Goal: Information Seeking & Learning: Learn about a topic

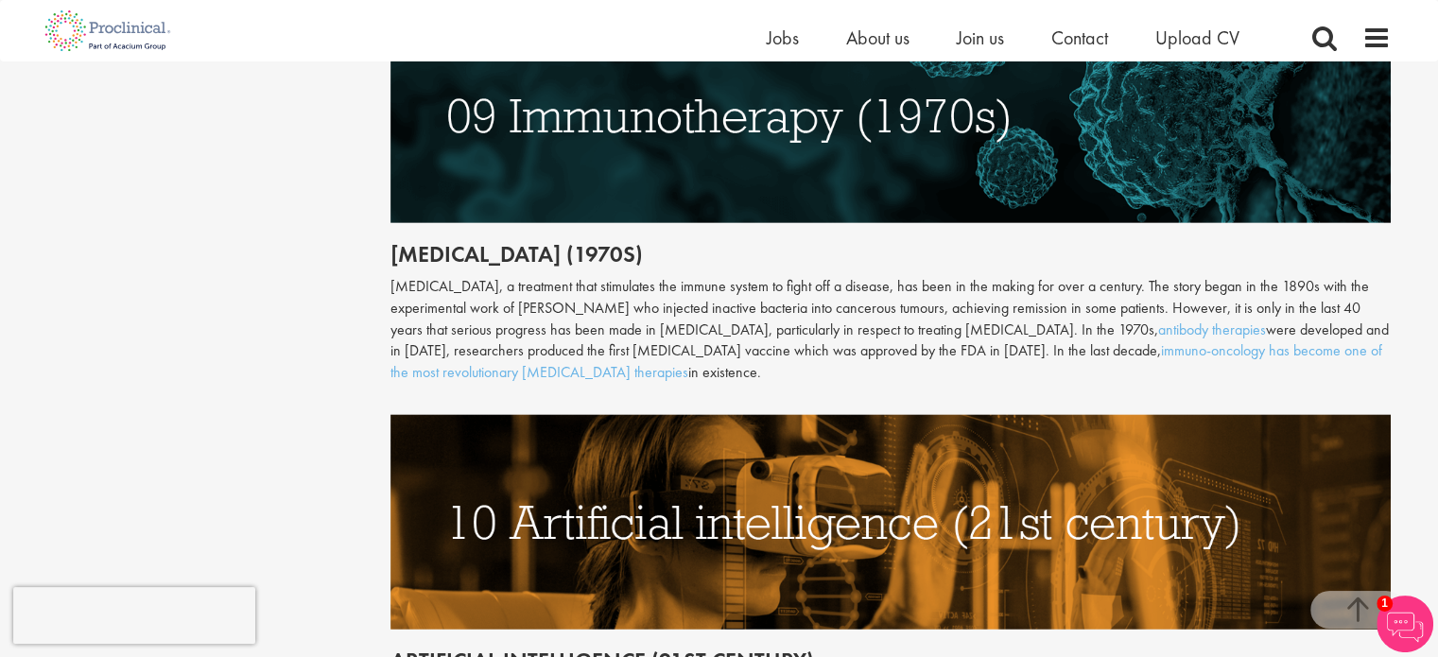
scroll to position [4820, 0]
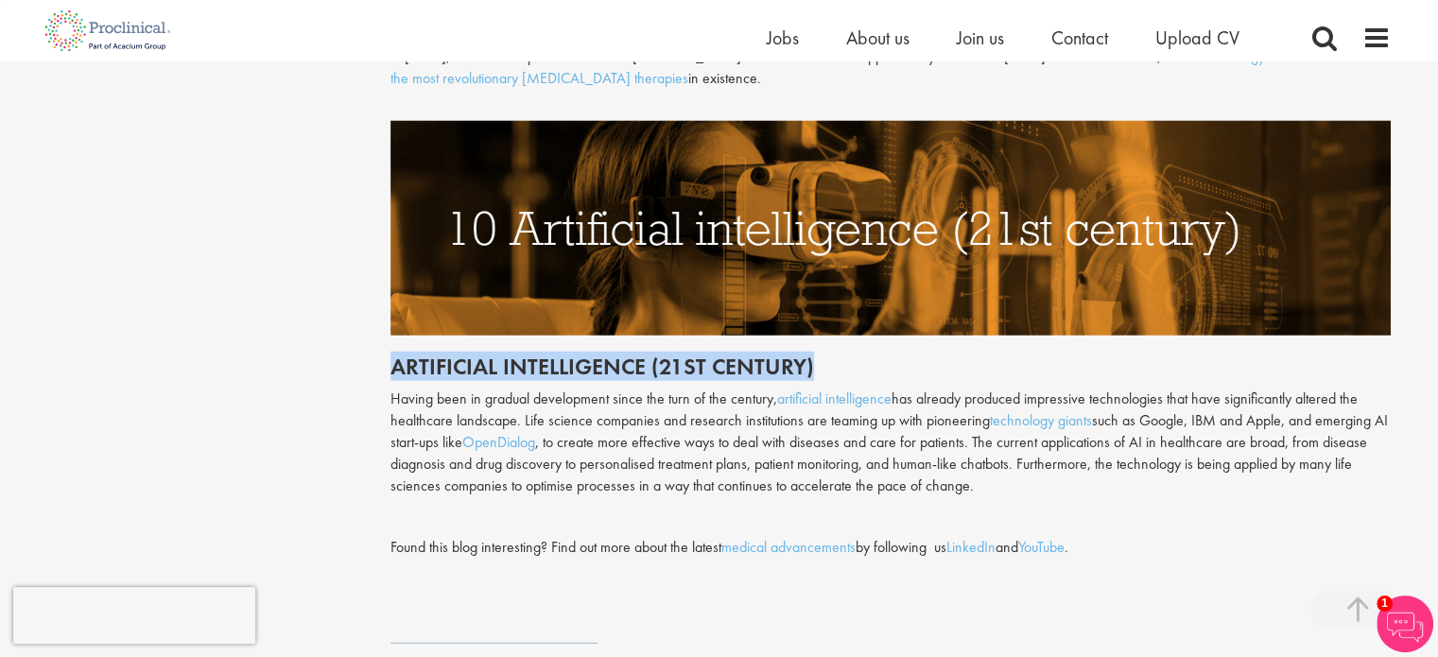
drag, startPoint x: 828, startPoint y: 307, endPoint x: 296, endPoint y: 324, distance: 532.4
drag, startPoint x: 551, startPoint y: 326, endPoint x: 498, endPoint y: 331, distance: 53.1
click at [552, 354] on h2 "Artificial intelligence (21st century)" at bounding box center [890, 366] width 1000 height 25
click at [441, 354] on h2 "Artificial intelligence (21st century)" at bounding box center [890, 366] width 1000 height 25
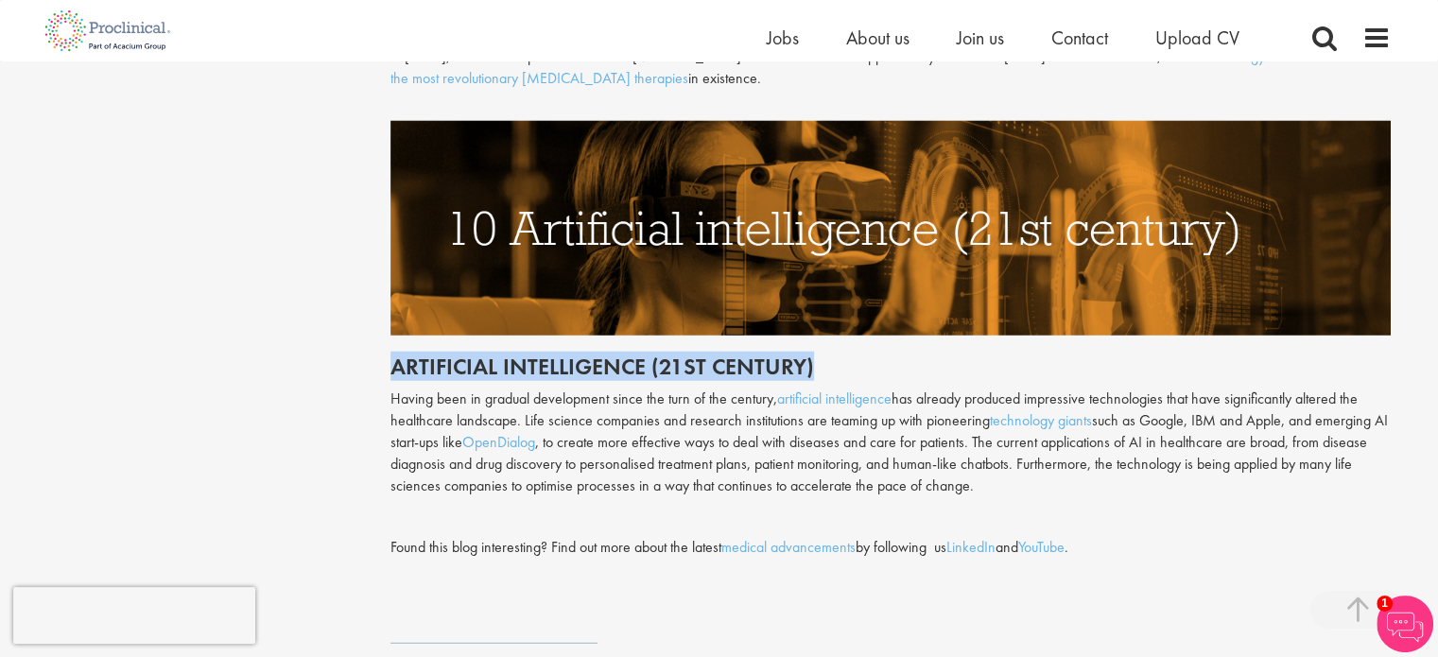
drag, startPoint x: 379, startPoint y: 320, endPoint x: 878, endPoint y: 324, distance: 499.0
click at [834, 354] on h2 "Artificial intelligence (21st century)" at bounding box center [890, 366] width 1000 height 25
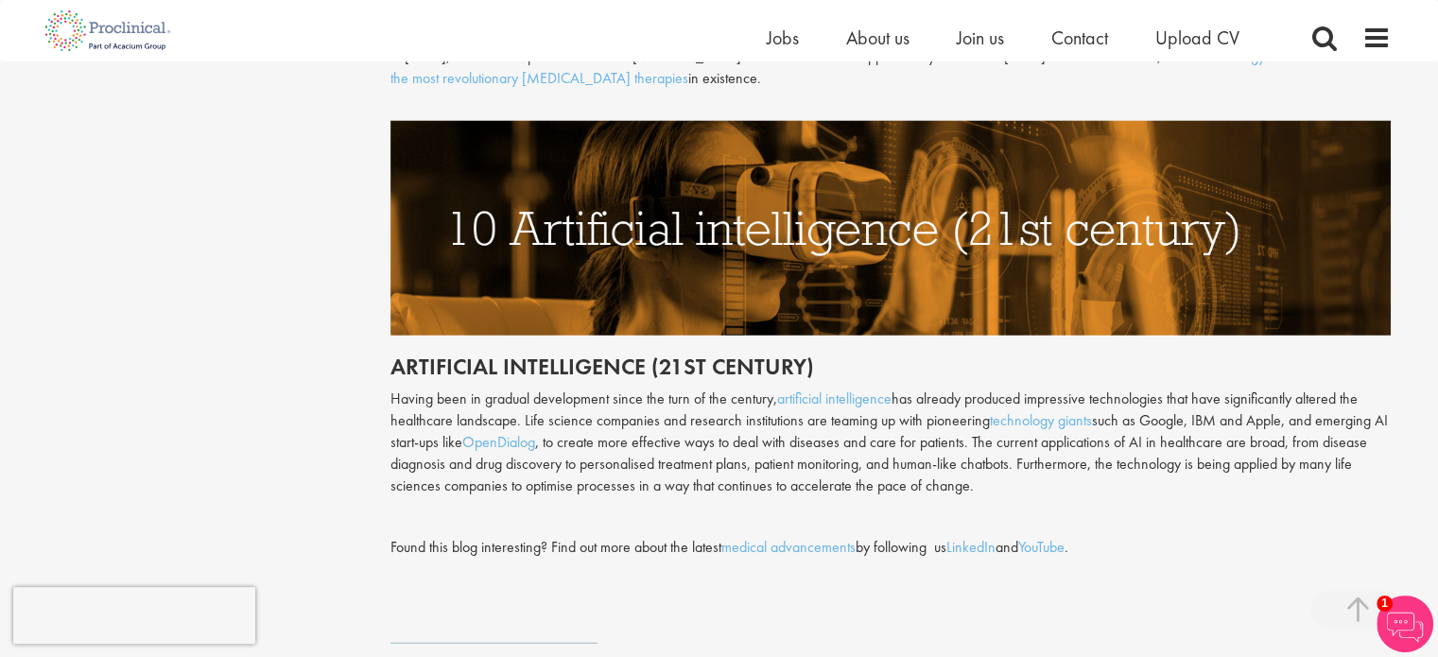
drag, startPoint x: 828, startPoint y: 335, endPoint x: 274, endPoint y: 338, distance: 553.9
click at [496, 354] on h2 "Artificial intelligence (21st century)" at bounding box center [890, 366] width 1000 height 25
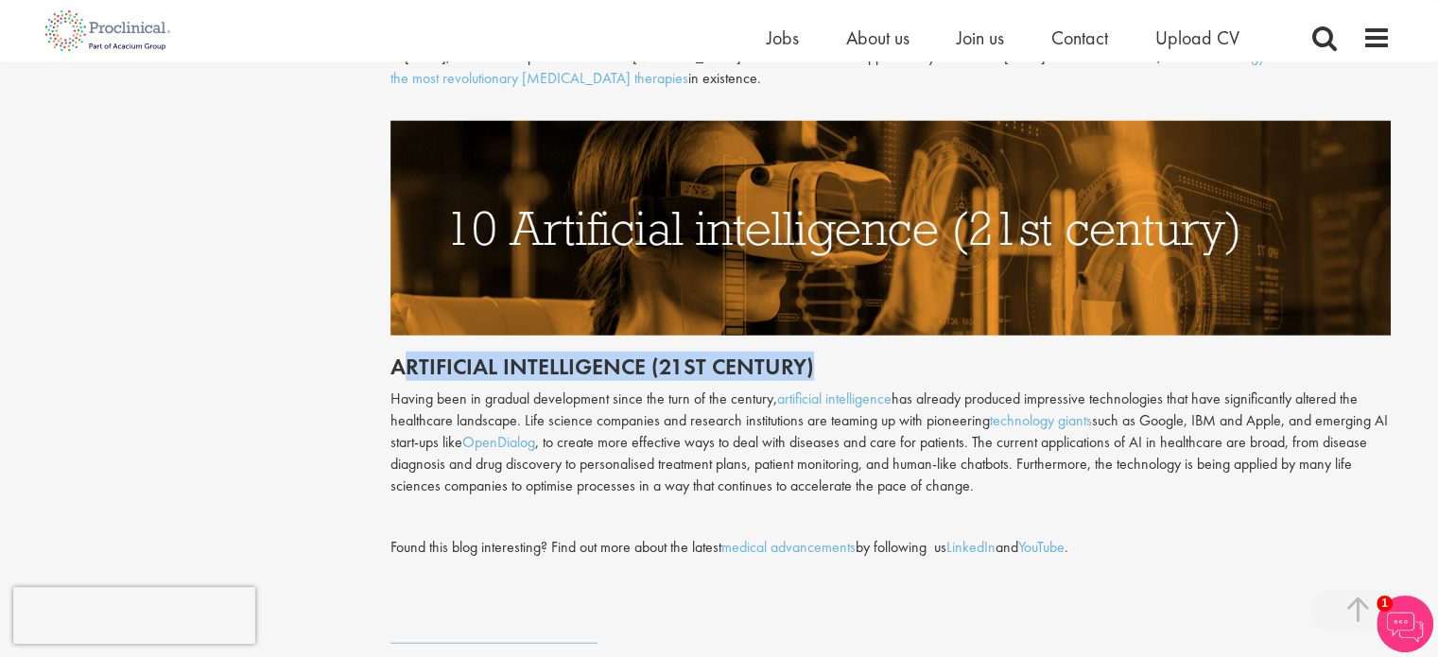
drag, startPoint x: 401, startPoint y: 323, endPoint x: 849, endPoint y: 328, distance: 448.0
click at [849, 354] on h2 "Artificial intelligence (21st century)" at bounding box center [890, 366] width 1000 height 25
drag, startPoint x: 820, startPoint y: 323, endPoint x: 308, endPoint y: 328, distance: 512.3
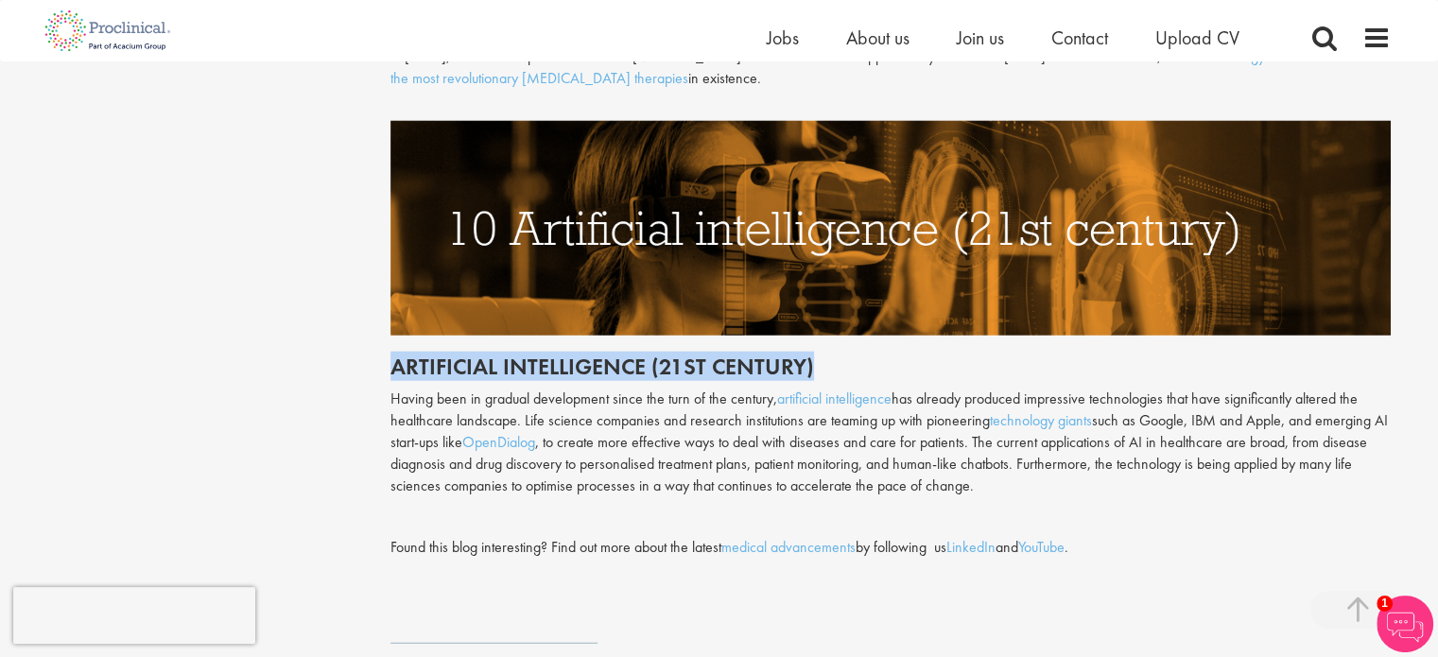
drag, startPoint x: 370, startPoint y: 322, endPoint x: 890, endPoint y: 332, distance: 519.9
click at [831, 354] on h2 "Artificial intelligence (21st century)" at bounding box center [890, 366] width 1000 height 25
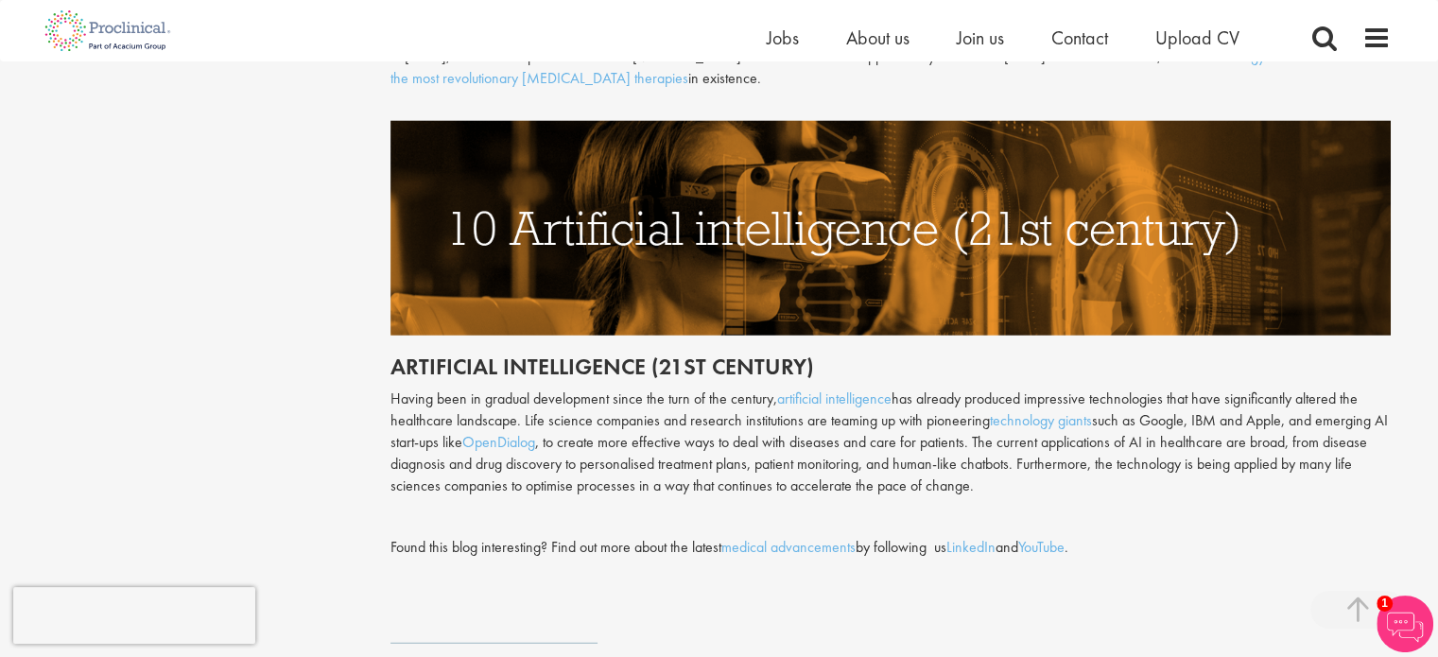
drag, startPoint x: 861, startPoint y: 324, endPoint x: 336, endPoint y: 338, distance: 524.7
click at [507, 354] on h2 "Artificial intelligence (21st century)" at bounding box center [890, 366] width 1000 height 25
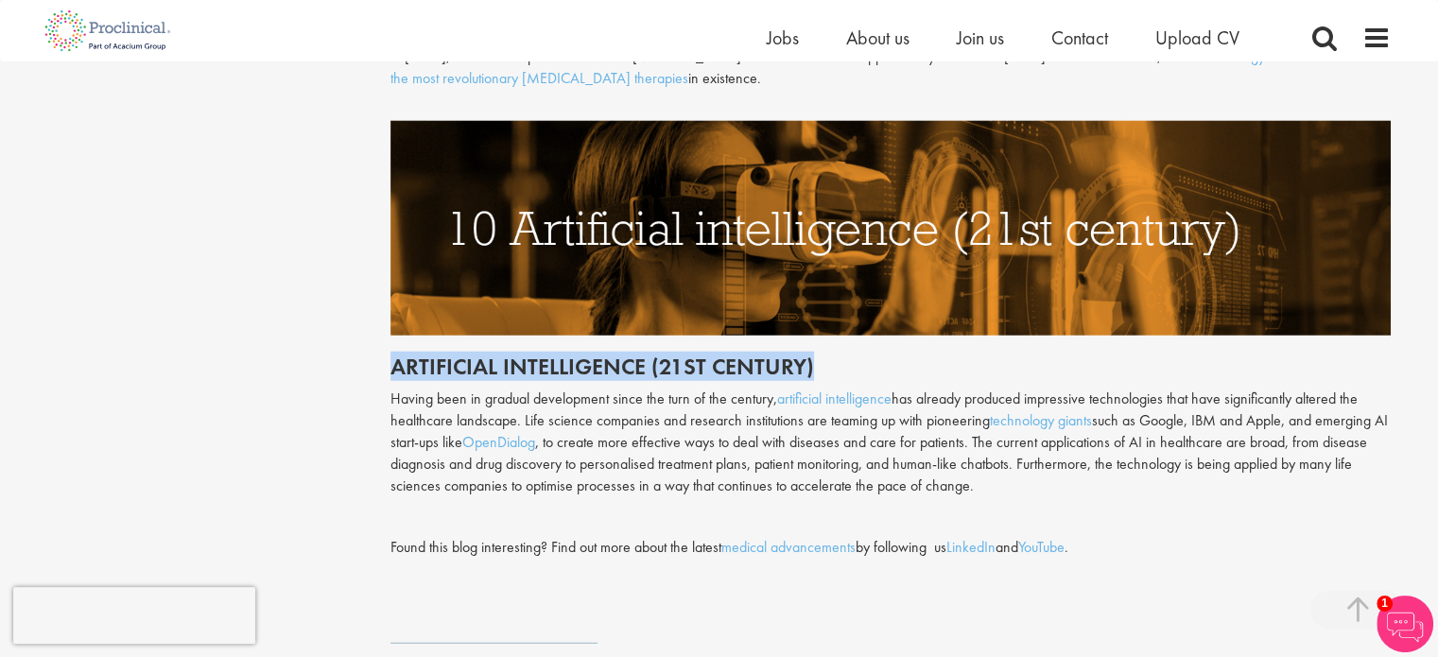
drag, startPoint x: 370, startPoint y: 327, endPoint x: 824, endPoint y: 328, distance: 453.7
click at [802, 354] on h2 "Artificial intelligence (21st century)" at bounding box center [890, 366] width 1000 height 25
drag, startPoint x: 847, startPoint y: 326, endPoint x: 289, endPoint y: 335, distance: 557.7
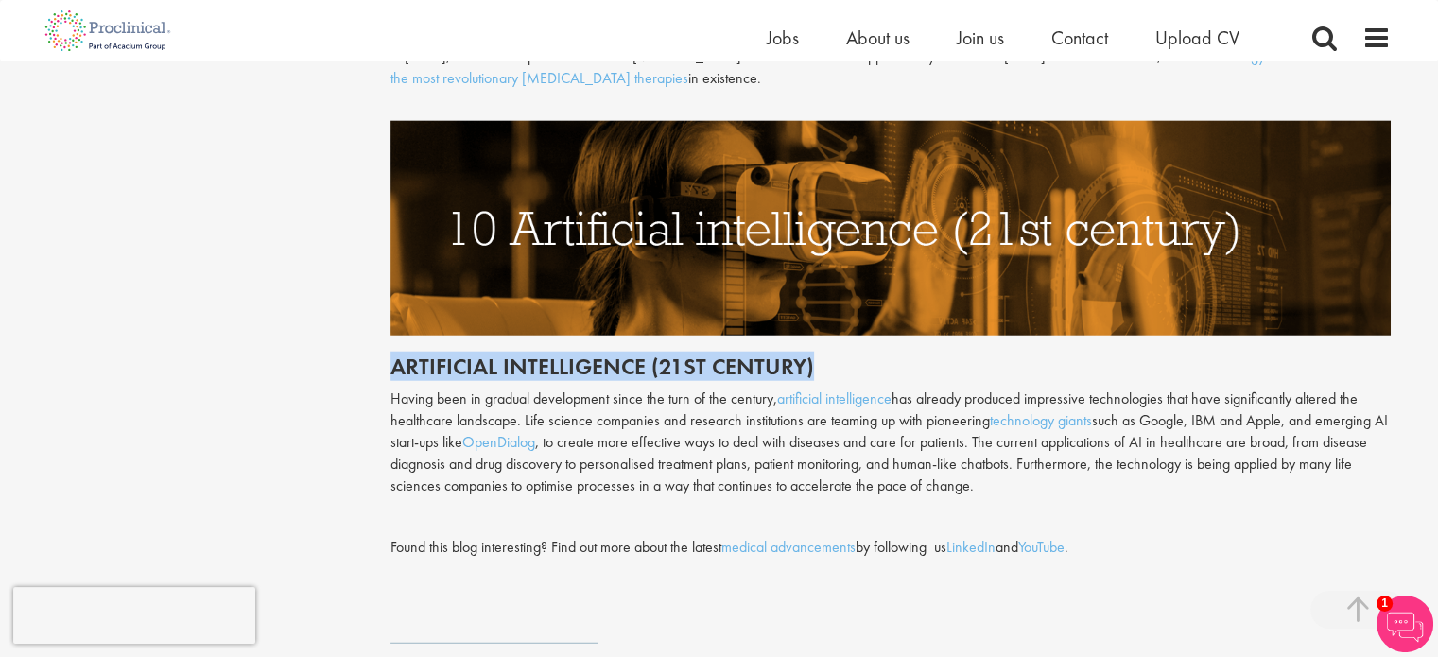
click at [855, 354] on h2 "Artificial intelligence (21st century)" at bounding box center [890, 366] width 1000 height 25
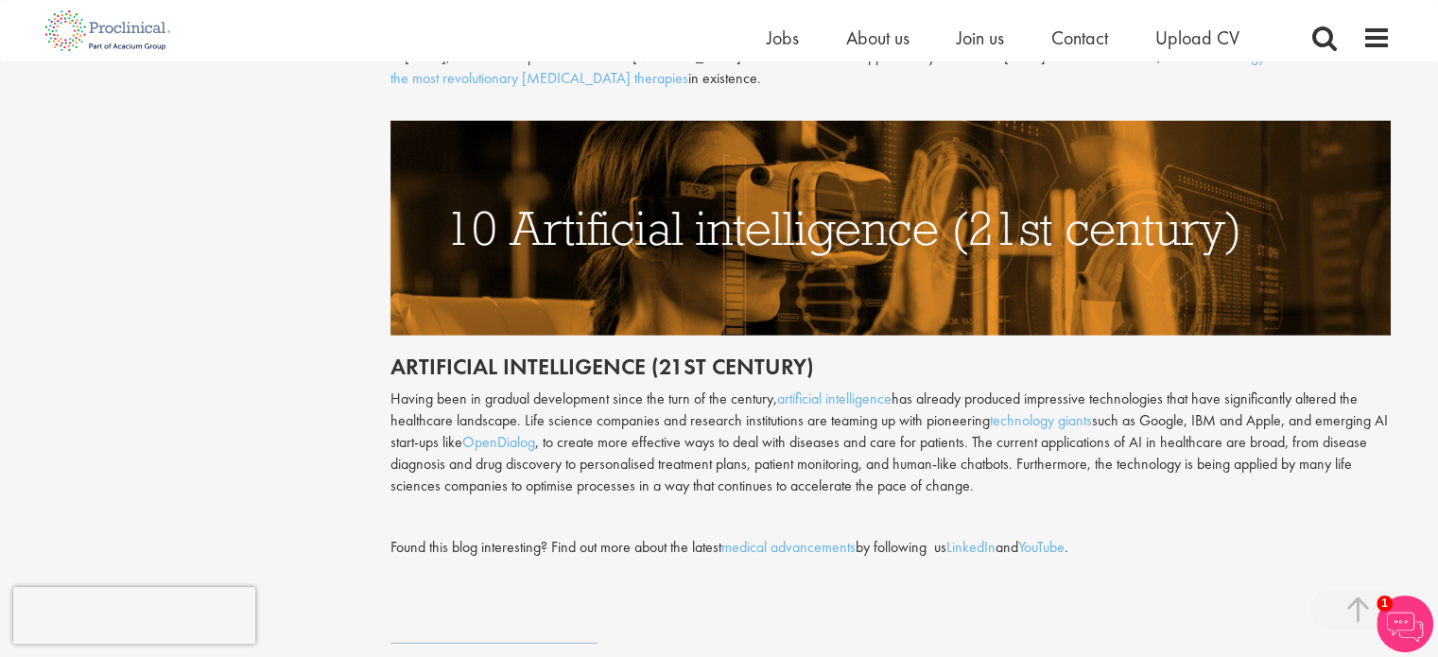
drag, startPoint x: 851, startPoint y: 332, endPoint x: 680, endPoint y: 336, distance: 171.1
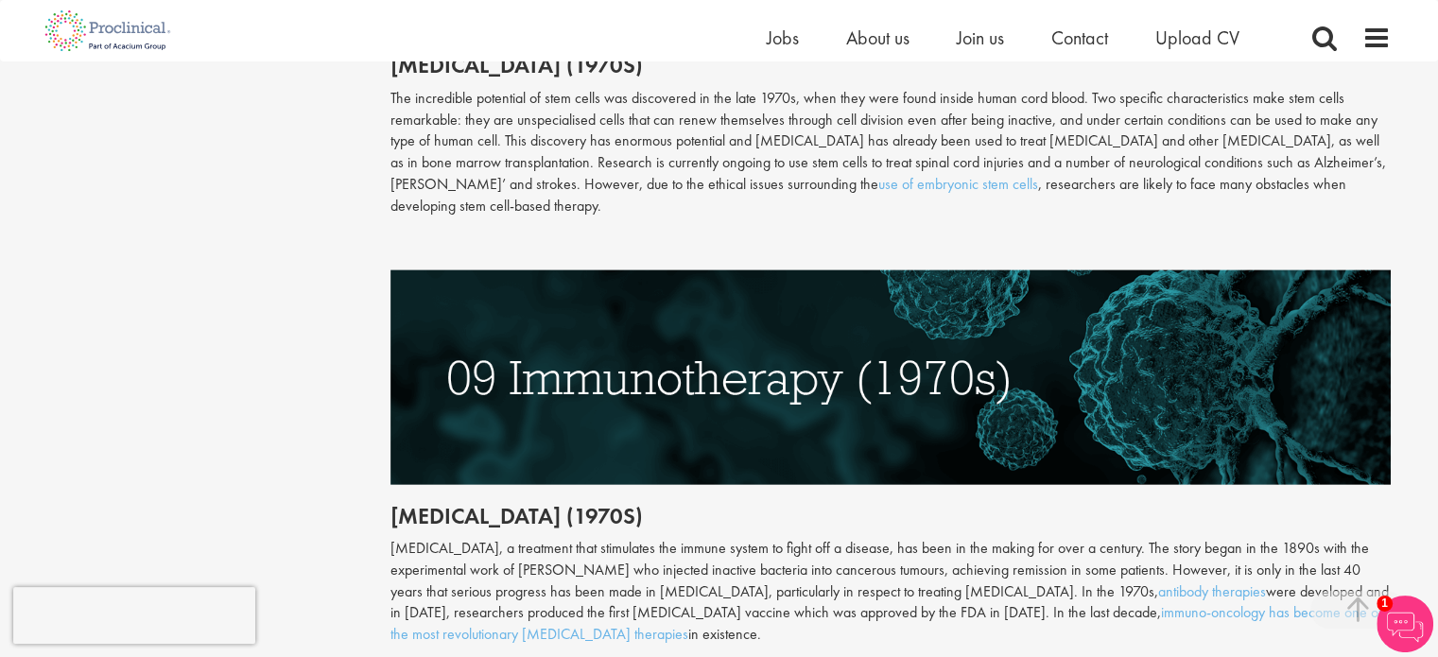
scroll to position [4253, 0]
